Goal: Transaction & Acquisition: Purchase product/service

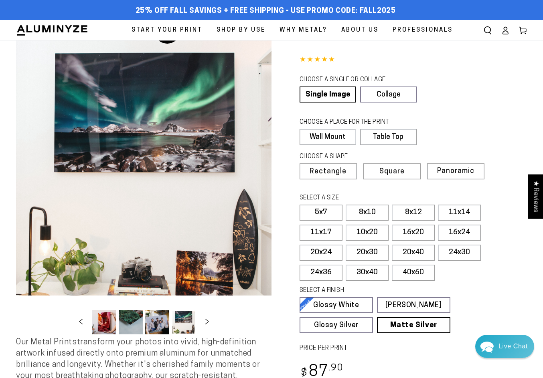
select select "**********"
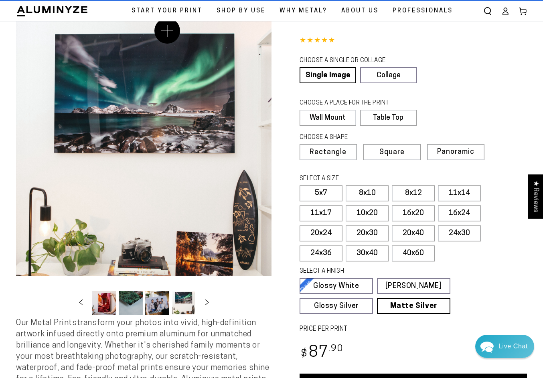
scroll to position [0, 78]
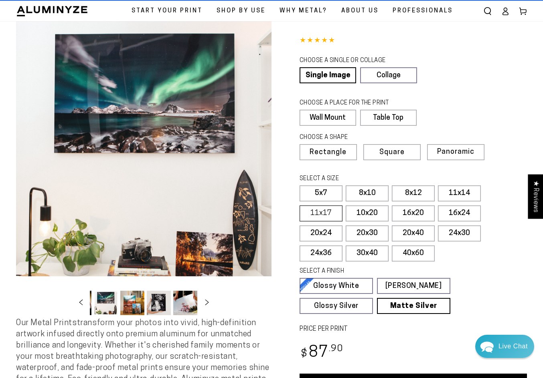
click at [325, 213] on label "11x17" at bounding box center [320, 214] width 43 height 16
click at [366, 211] on label "10x20" at bounding box center [367, 214] width 43 height 16
click at [338, 209] on label "11x17" at bounding box center [320, 214] width 43 height 16
click at [370, 215] on label "10x20" at bounding box center [367, 214] width 43 height 16
click at [427, 213] on label "16x20" at bounding box center [413, 214] width 43 height 16
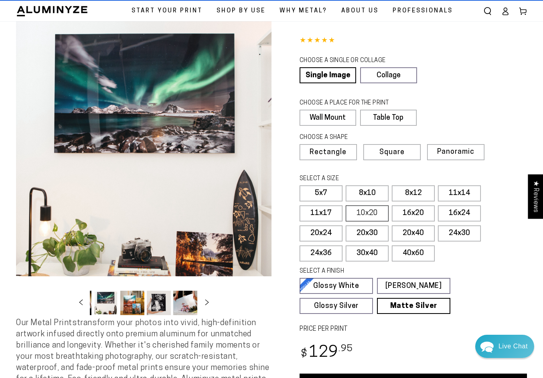
click at [385, 216] on label "10x20" at bounding box center [367, 214] width 43 height 16
